Goal: Information Seeking & Learning: Learn about a topic

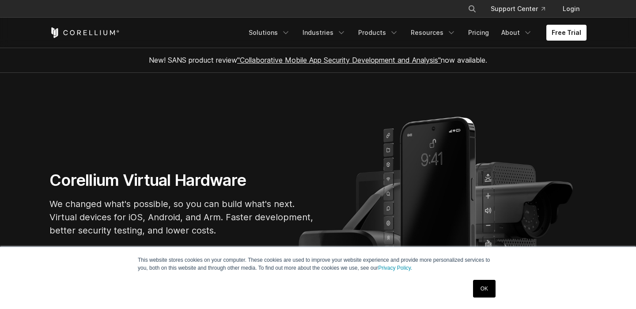
click at [483, 287] on link "OK" at bounding box center [484, 289] width 23 height 18
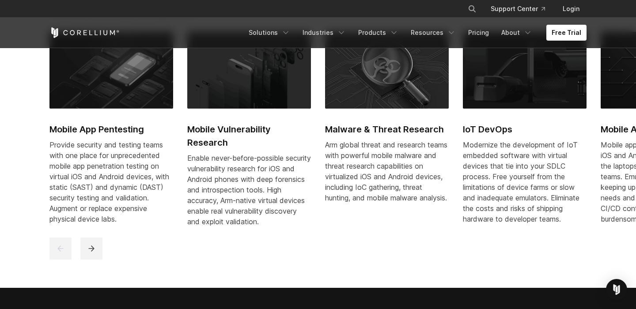
scroll to position [457, 0]
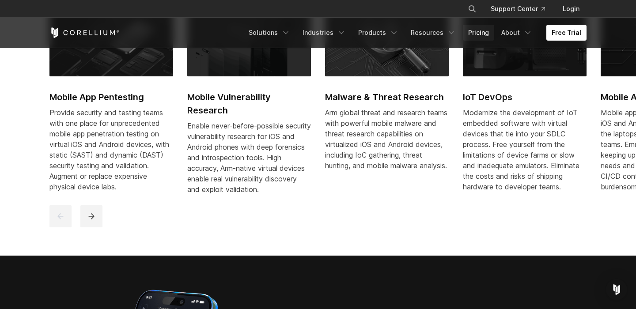
click at [485, 36] on link "Pricing" at bounding box center [478, 33] width 31 height 16
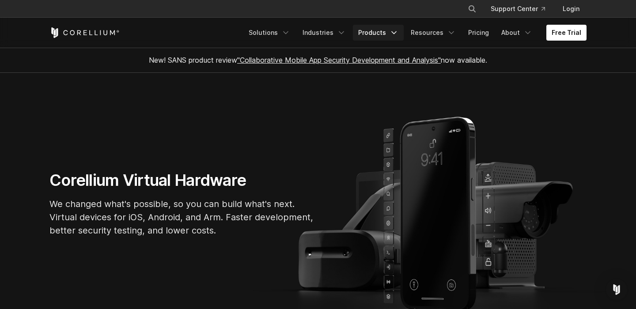
click at [388, 34] on link "Products" at bounding box center [378, 33] width 51 height 16
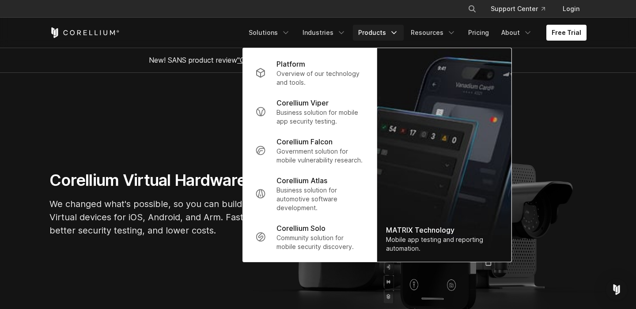
click at [388, 35] on link "Products" at bounding box center [378, 33] width 51 height 16
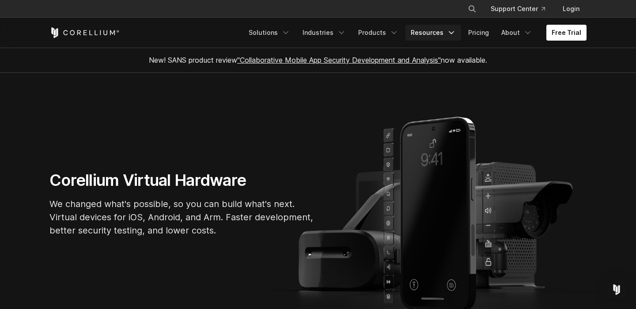
click at [433, 37] on link "Resources" at bounding box center [433, 33] width 56 height 16
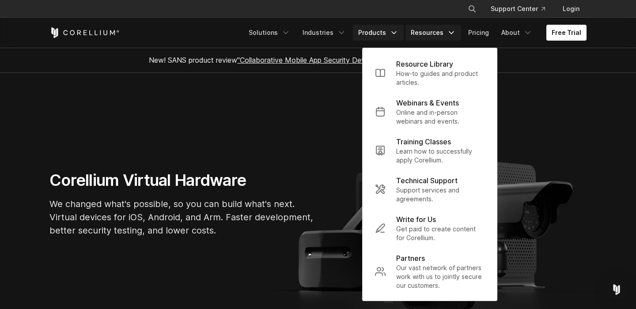
click at [390, 37] on link "Products" at bounding box center [378, 33] width 51 height 16
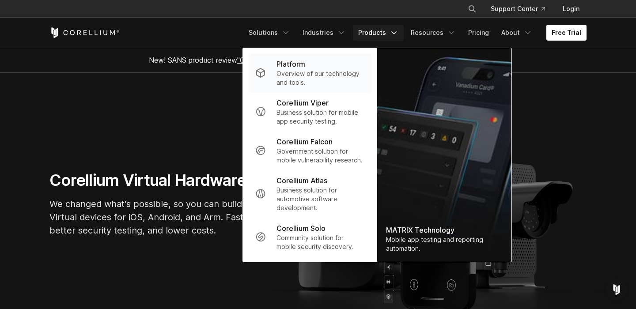
click at [311, 71] on p "Overview of our technology and tools." at bounding box center [320, 78] width 88 height 18
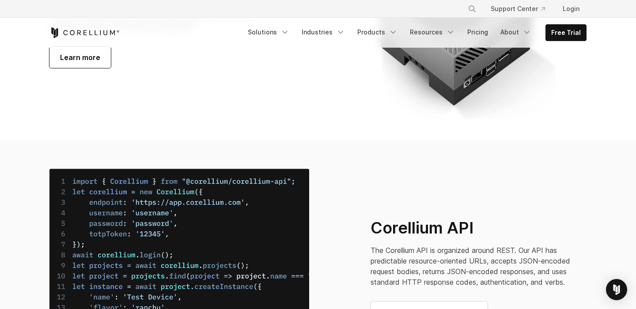
scroll to position [3243, 0]
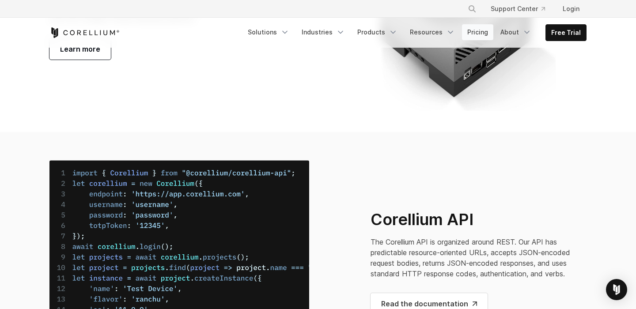
click at [476, 27] on link "Pricing" at bounding box center [477, 32] width 31 height 16
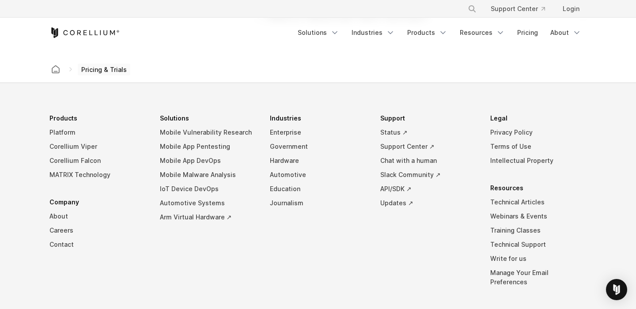
scroll to position [1627, 0]
